Goal: Book appointment/travel/reservation

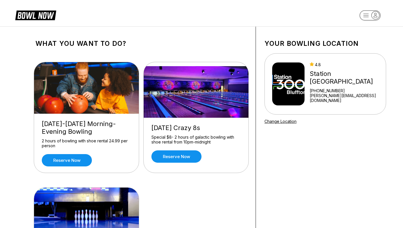
click at [344, 74] on div "Station [GEOGRAPHIC_DATA]" at bounding box center [347, 77] width 74 height 15
click at [293, 90] on img at bounding box center [288, 83] width 32 height 43
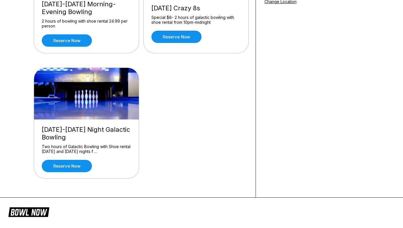
scroll to position [5, 0]
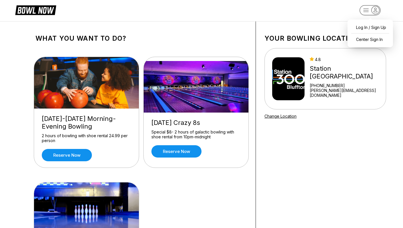
click at [365, 7] on rect "button" at bounding box center [369, 10] width 21 height 10
click at [290, 133] on div "Your bowling location 4.8 Station 300 Bluffton +18438152695 logan@station300.co…" at bounding box center [325, 166] width 139 height 290
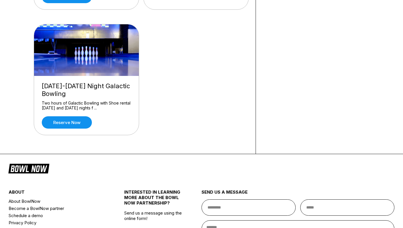
scroll to position [234, 0]
